Goal: Check status: Check status

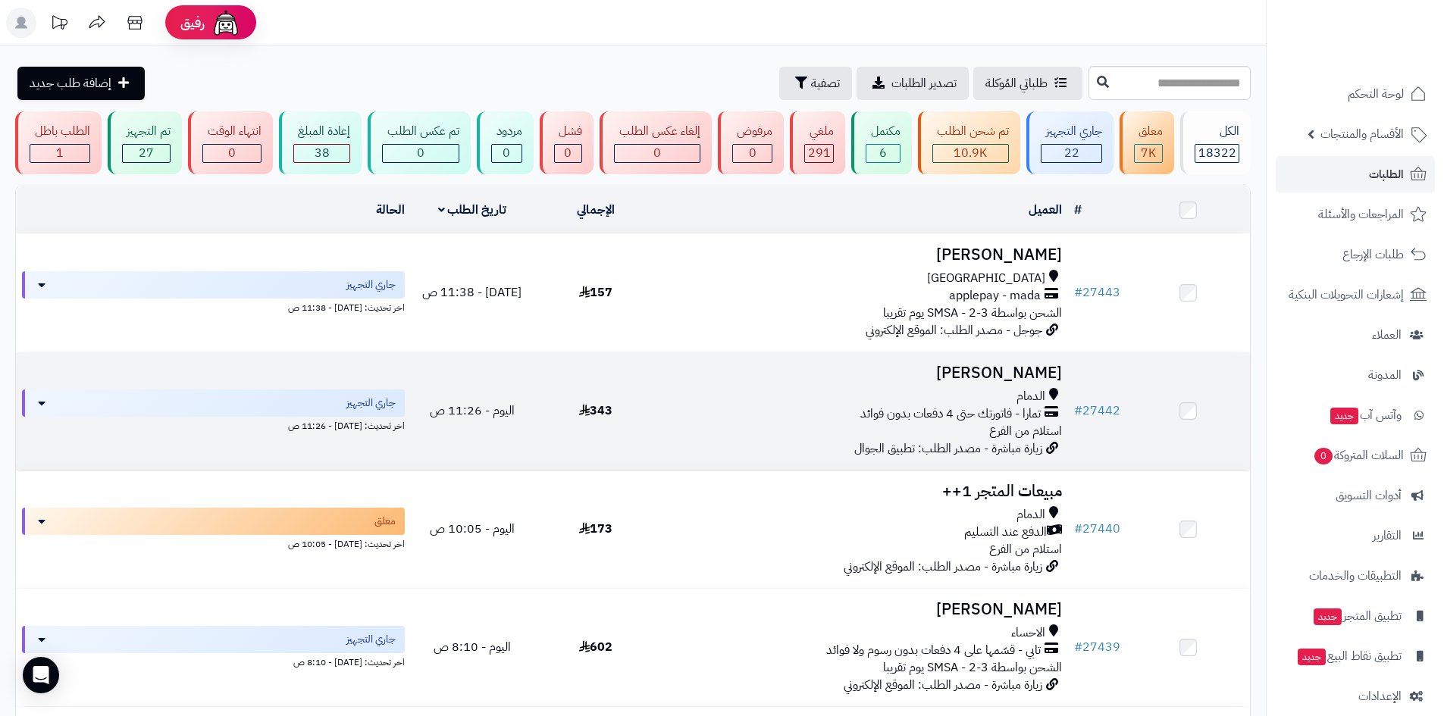
click at [706, 406] on div "تمارا - فاتورتك حتى 4 دفعات بدون فوائد" at bounding box center [862, 414] width 399 height 17
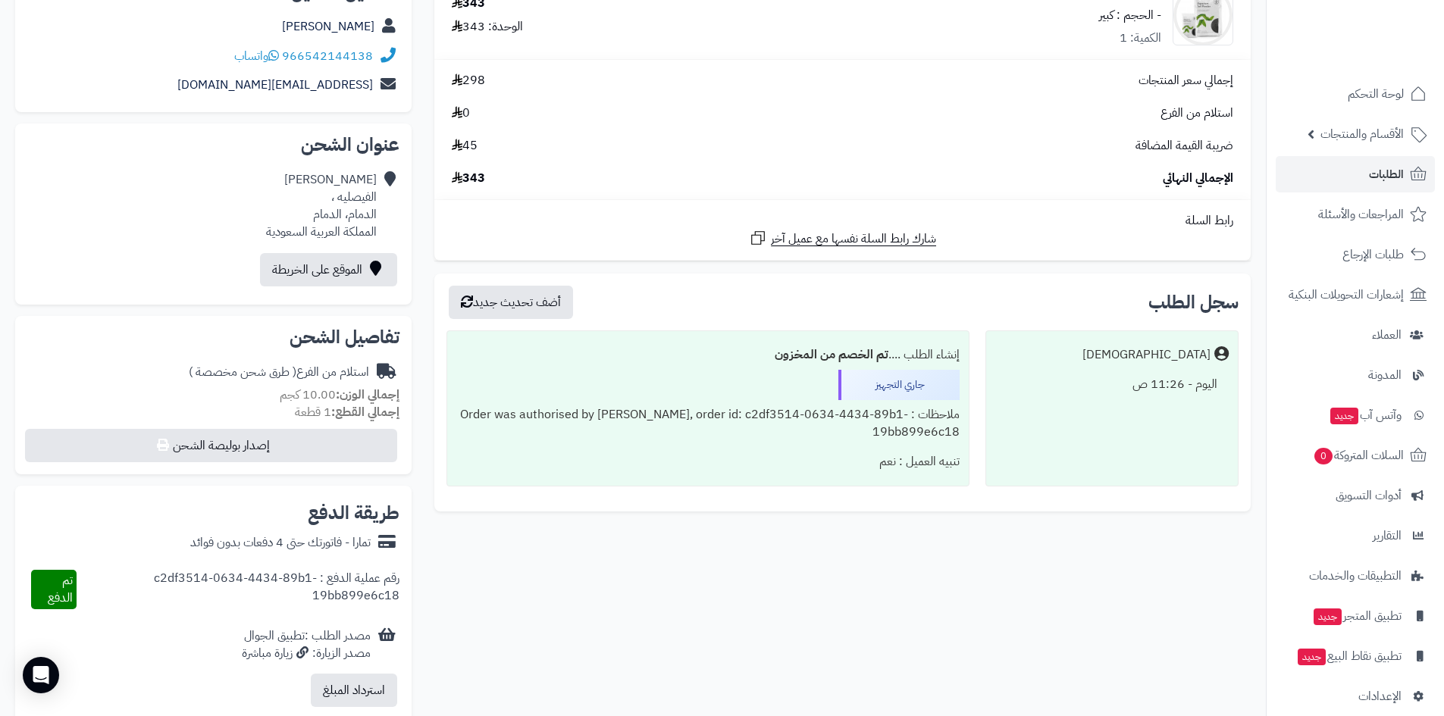
scroll to position [227, 0]
